Goal: Book appointment/travel/reservation

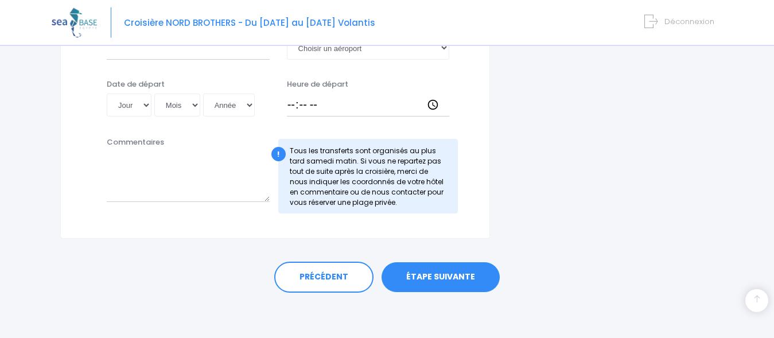
scroll to position [670, 0]
click at [436, 276] on link "ÉTAPE SUIVANTE" at bounding box center [441, 277] width 118 height 30
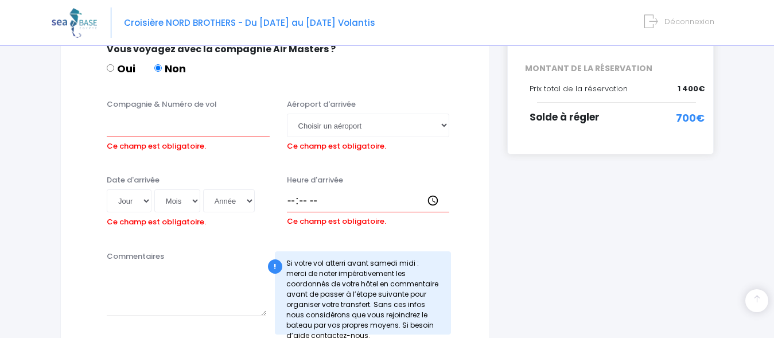
scroll to position [271, 0]
click at [136, 134] on input "Compagnie & Numéro de vol" at bounding box center [188, 125] width 163 height 23
click at [157, 127] on input "easyjet k" at bounding box center [188, 125] width 163 height 23
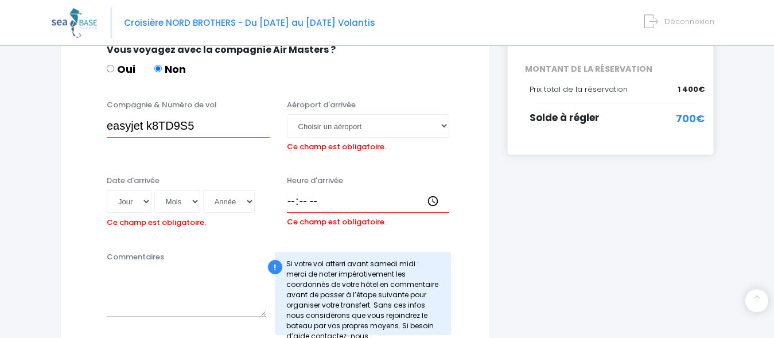
click at [204, 122] on input "easyjet k8TD9S5" at bounding box center [188, 125] width 163 height 23
type input "easyjet EJU4692"
click at [438, 125] on select "Choisir un aéroport Hurghada Marsa Alam" at bounding box center [368, 125] width 163 height 23
select select "Hurghada"
click option "Hurghada" at bounding box center [0, 0] width 0 height 0
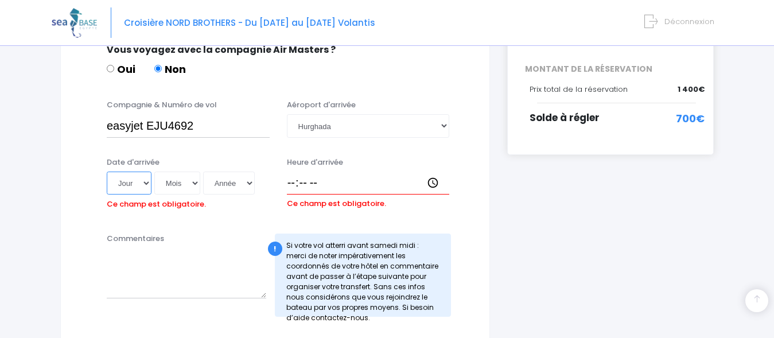
click at [107, 172] on select "Jour 01 02 03 04 05 06 07 08 09 10 11 12 13 14 15 16 17 18 19 20 21 22 23 24 25…" at bounding box center [129, 183] width 45 height 23
select select "15"
click option "15" at bounding box center [0, 0] width 0 height 0
select select "11"
click option "11" at bounding box center [0, 0] width 0 height 0
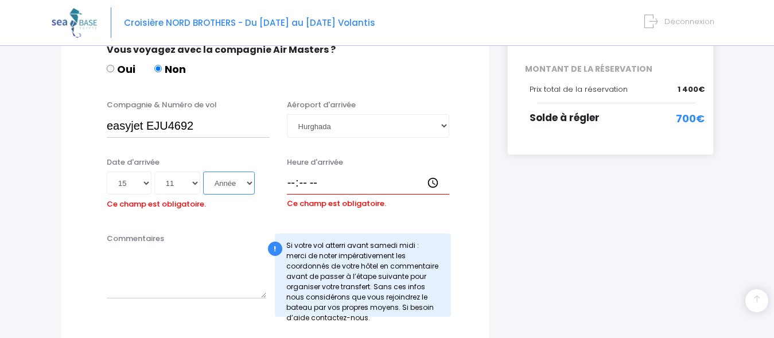
select select "2025"
click option "2025" at bounding box center [0, 0] width 0 height 0
type input "2025-11-15"
click at [290, 191] on input "Heure d'arrivée" at bounding box center [368, 183] width 163 height 23
type input "16:15"
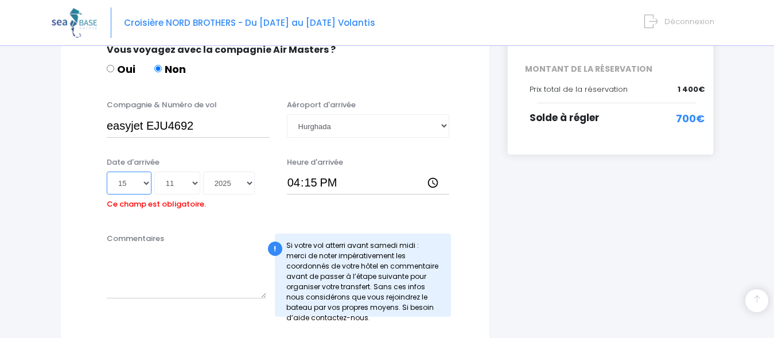
select select "08"
click option "08" at bounding box center [0, 0] width 0 height 0
type input "2025-11-08"
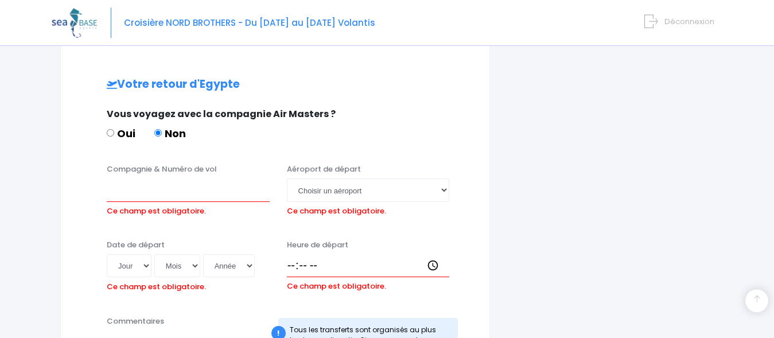
scroll to position [564, 0]
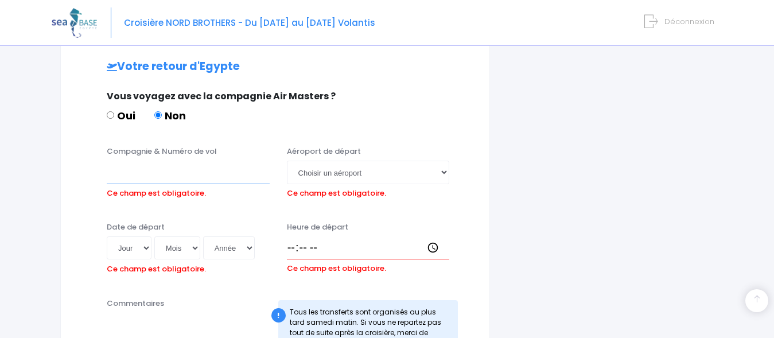
click at [139, 179] on input "Compagnie & Numéro de vol" at bounding box center [188, 172] width 163 height 23
type input "E"
type input "easyjet"
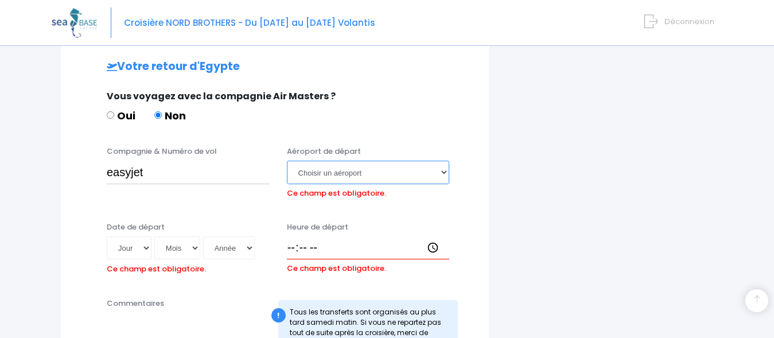
select select "Hurghada"
click option "Hurghada" at bounding box center [0, 0] width 0 height 0
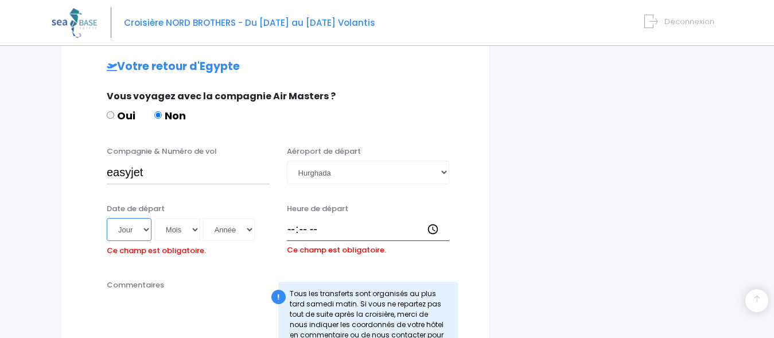
select select "15"
click option "15" at bounding box center [0, 0] width 0 height 0
click at [154, 218] on select "Mois 01 02 03 04 05 06 07 08 09 10 11 12" at bounding box center [177, 229] width 46 height 23
select select "11"
click option "11" at bounding box center [0, 0] width 0 height 0
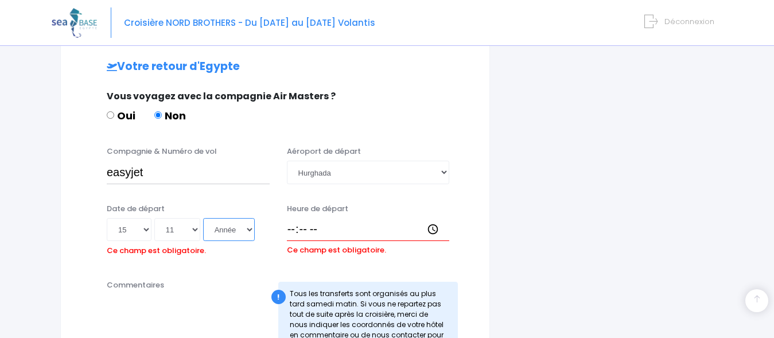
select select "2025"
click option "2025" at bounding box center [0, 0] width 0 height 0
type input "2025-11-15"
click at [291, 228] on input "Heure de départ" at bounding box center [368, 229] width 163 height 23
type input "17:05"
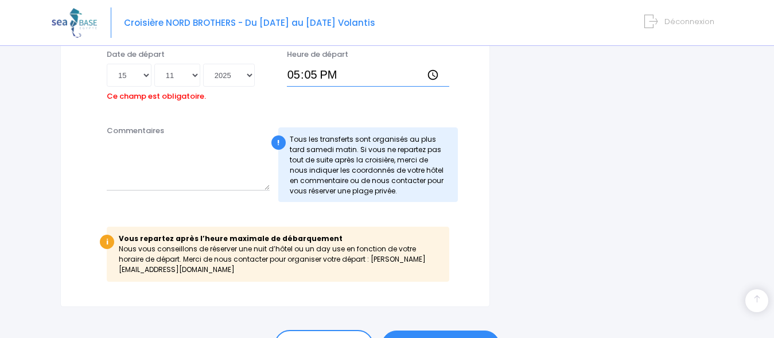
scroll to position [777, 0]
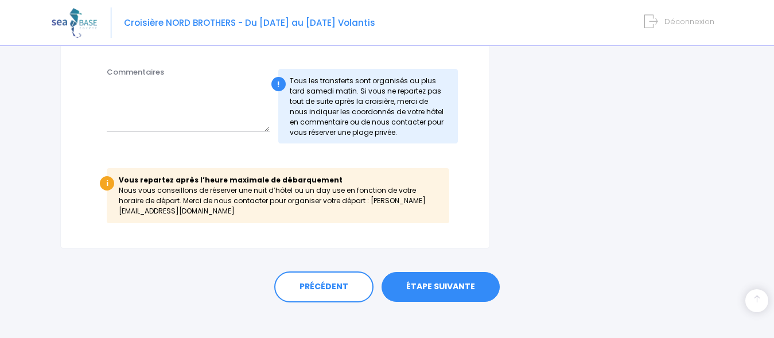
click at [441, 282] on link "ÉTAPE SUIVANTE" at bounding box center [441, 287] width 118 height 30
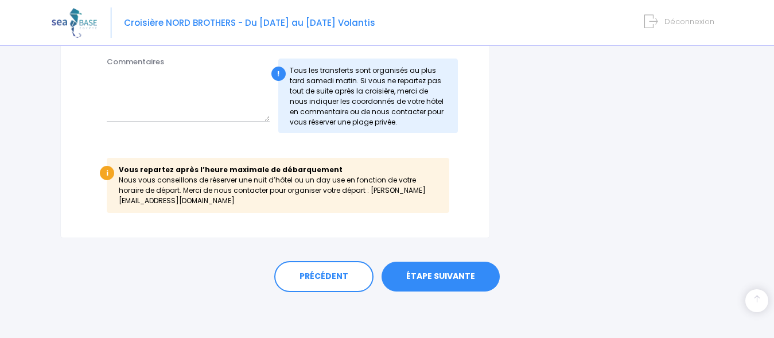
scroll to position [740, 0]
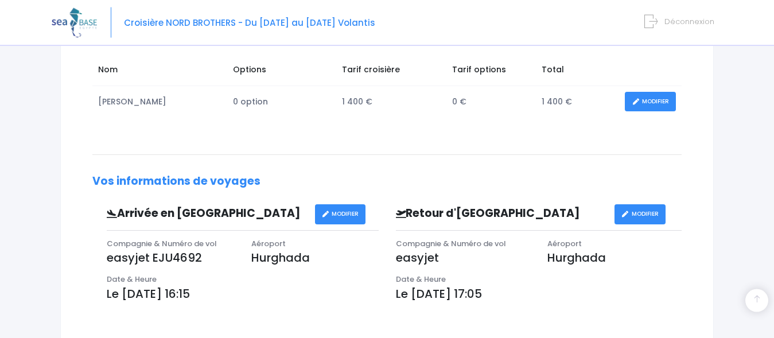
scroll to position [234, 0]
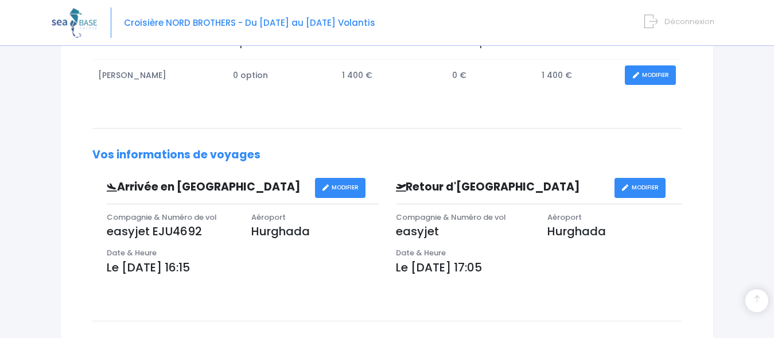
click at [651, 191] on link "MODIFIER" at bounding box center [640, 188] width 51 height 20
click at [647, 193] on link "MODIFIER" at bounding box center [640, 188] width 51 height 20
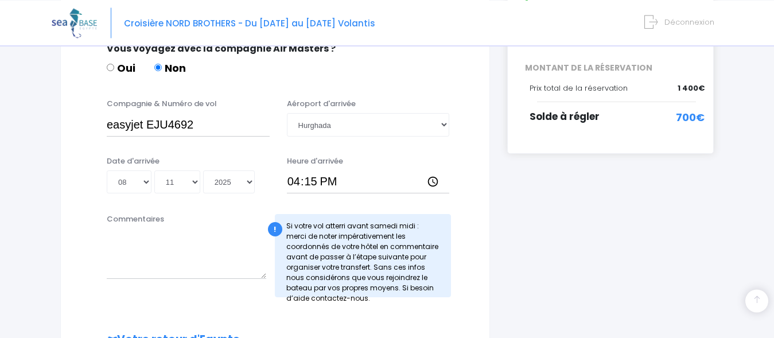
scroll to position [293, 0]
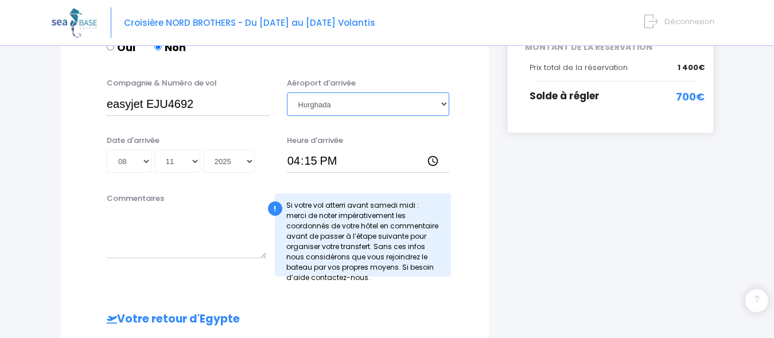
click at [287, 92] on select "Choisir un aéroport [GEOGRAPHIC_DATA][PERSON_NAME]" at bounding box center [368, 103] width 163 height 23
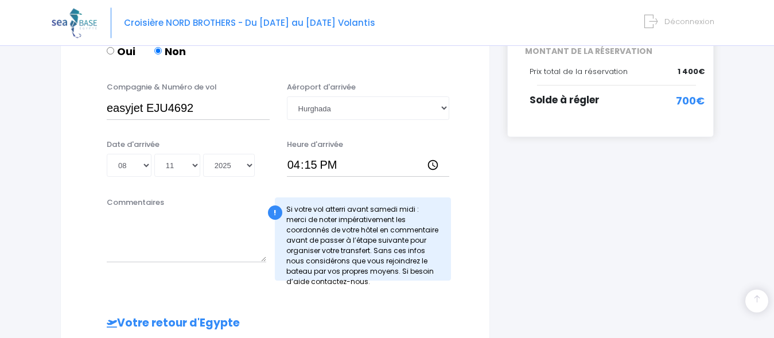
scroll to position [274, 0]
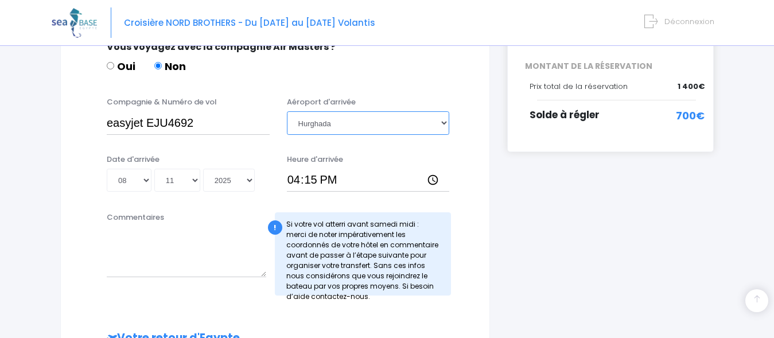
click at [287, 111] on select "Choisir un aéroport Hurghada Marsa Alam" at bounding box center [368, 122] width 163 height 23
click option "Choisir un aéroport" at bounding box center [0, 0] width 0 height 0
click at [287, 111] on select "Choisir un aéroport Hurghada Marsa Alam" at bounding box center [368, 122] width 163 height 23
click at [351, 126] on select "Choisir un aéroport Hurghada Marsa Alam" at bounding box center [368, 122] width 163 height 23
click at [287, 111] on select "Choisir un aéroport Hurghada Marsa Alam" at bounding box center [368, 122] width 163 height 23
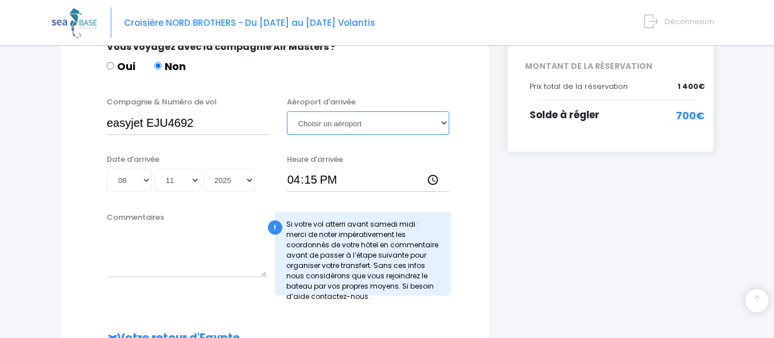
click at [364, 131] on select "Choisir un aéroport Hurghada Marsa Alam" at bounding box center [368, 122] width 163 height 23
click at [287, 111] on select "Choisir un aéroport Hurghada Marsa Alam" at bounding box center [368, 122] width 163 height 23
select select "Hurghada"
click option "Hurghada" at bounding box center [0, 0] width 0 height 0
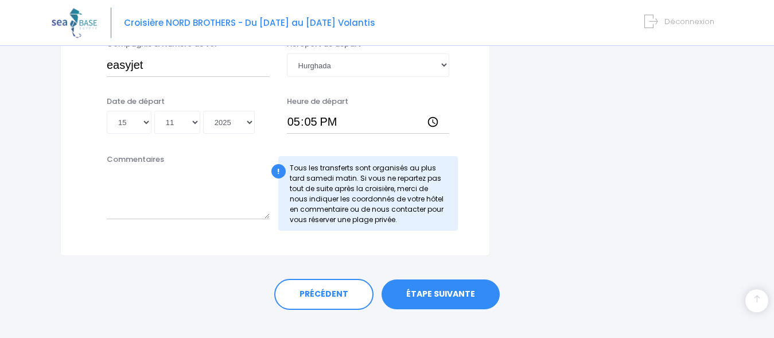
scroll to position [670, 0]
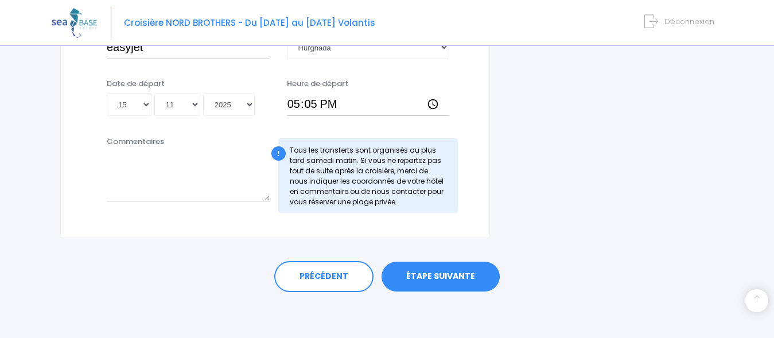
click at [439, 276] on link "ÉTAPE SUIVANTE" at bounding box center [441, 277] width 118 height 30
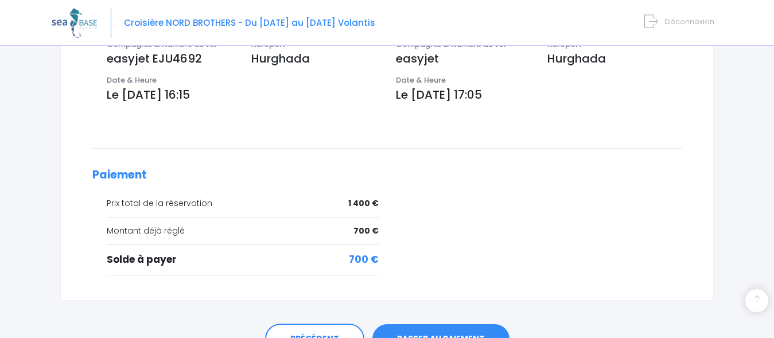
scroll to position [468, 0]
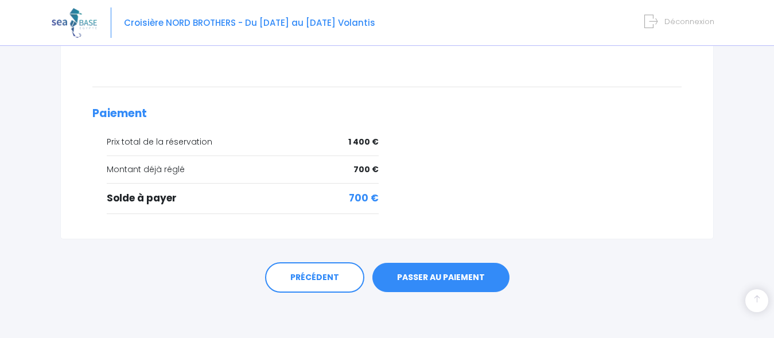
click at [455, 272] on link "PASSER AU PAIEMENT" at bounding box center [441, 278] width 137 height 30
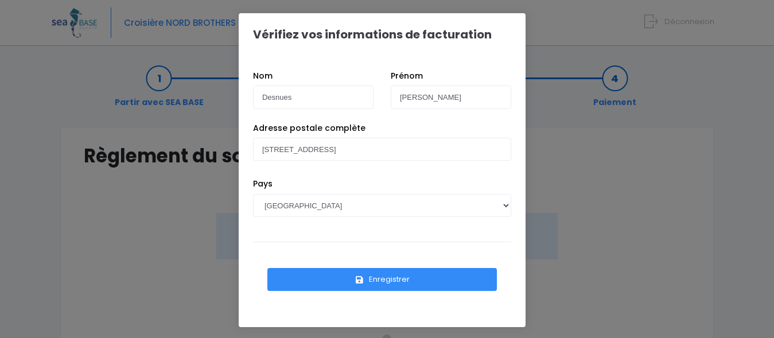
scroll to position [117, 0]
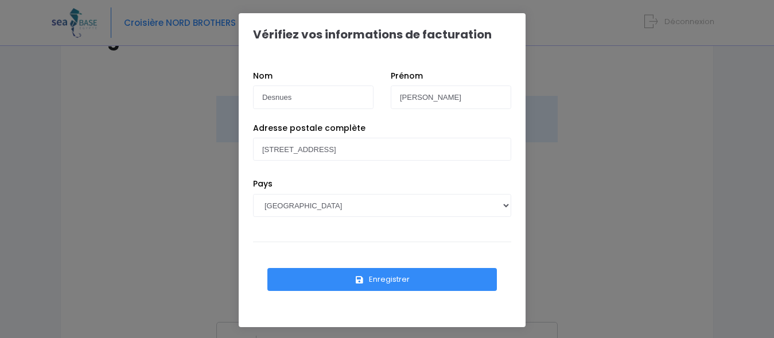
click at [386, 277] on button "Enregistrer" at bounding box center [382, 279] width 230 height 23
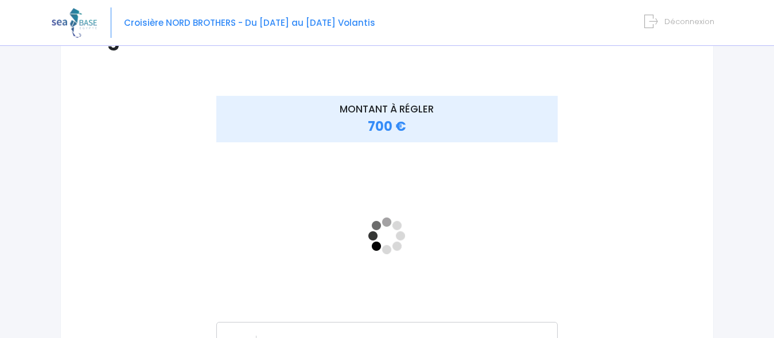
scroll to position [176, 0]
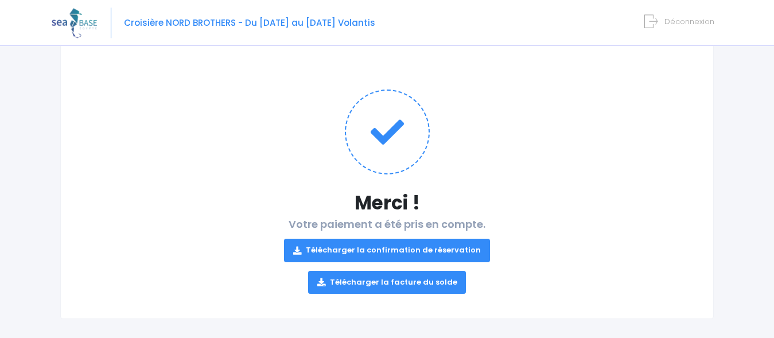
scroll to position [94, 0]
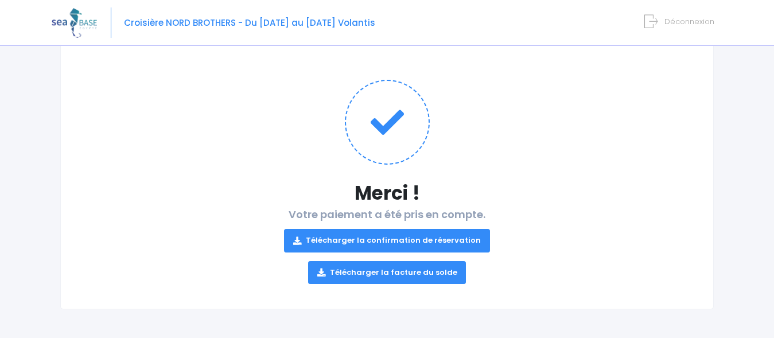
click at [375, 267] on link "Télécharger la facture du solde" at bounding box center [387, 272] width 158 height 23
click at [428, 237] on link "Télécharger la confirmation de réservation" at bounding box center [387, 240] width 206 height 23
